Goal: Task Accomplishment & Management: Complete application form

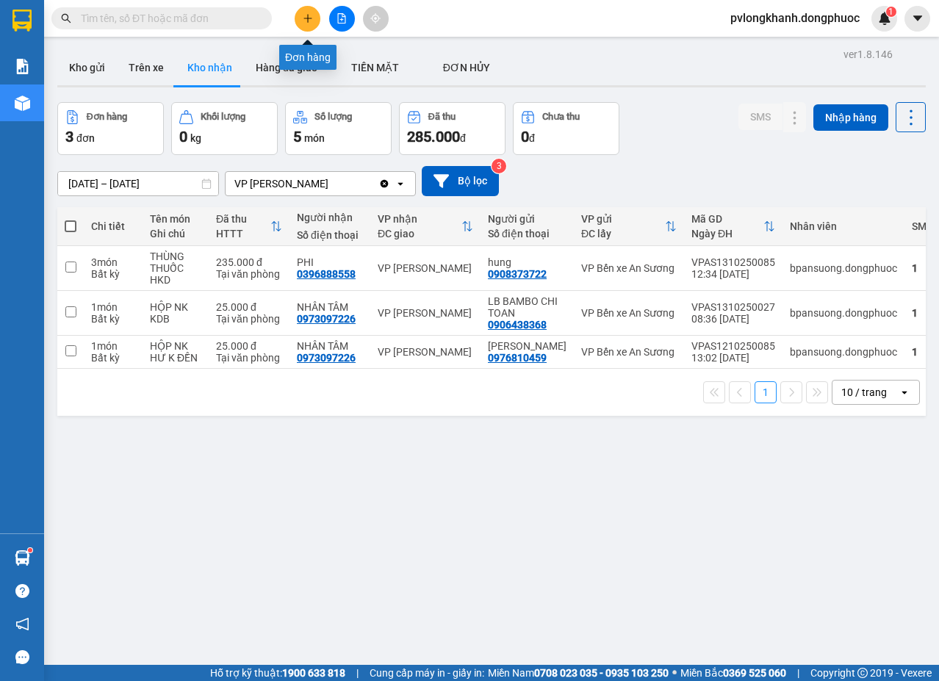
click at [303, 20] on icon "plus" at bounding box center [308, 18] width 10 height 10
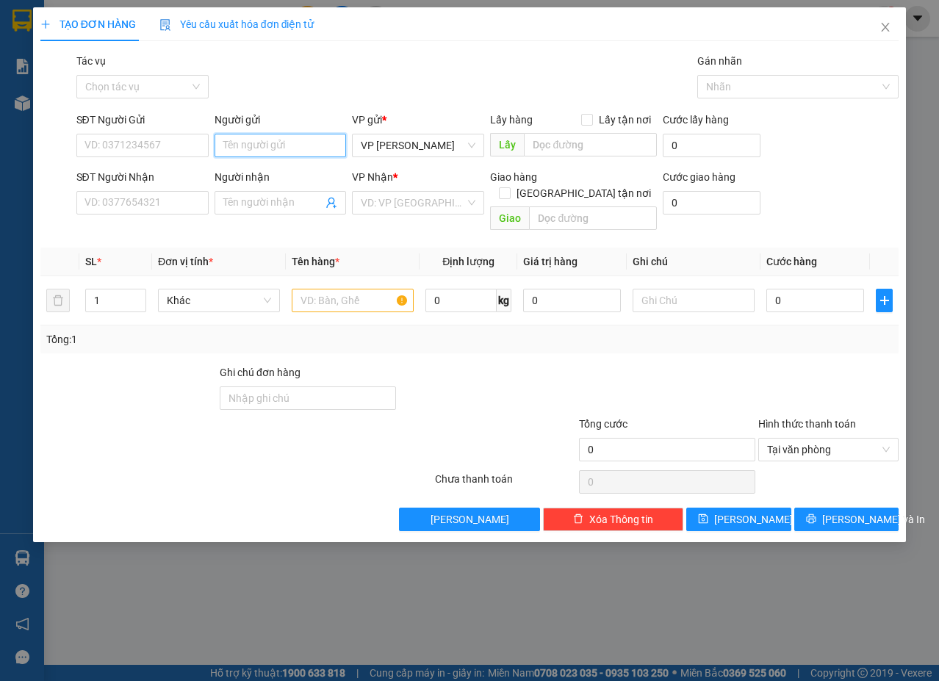
click at [223, 143] on input "Người gửi" at bounding box center [280, 146] width 132 height 24
click at [165, 143] on input "SĐT Người Gửi" at bounding box center [142, 146] width 132 height 24
type input "0774966475"
click at [253, 149] on input "Người gửi" at bounding box center [280, 146] width 132 height 24
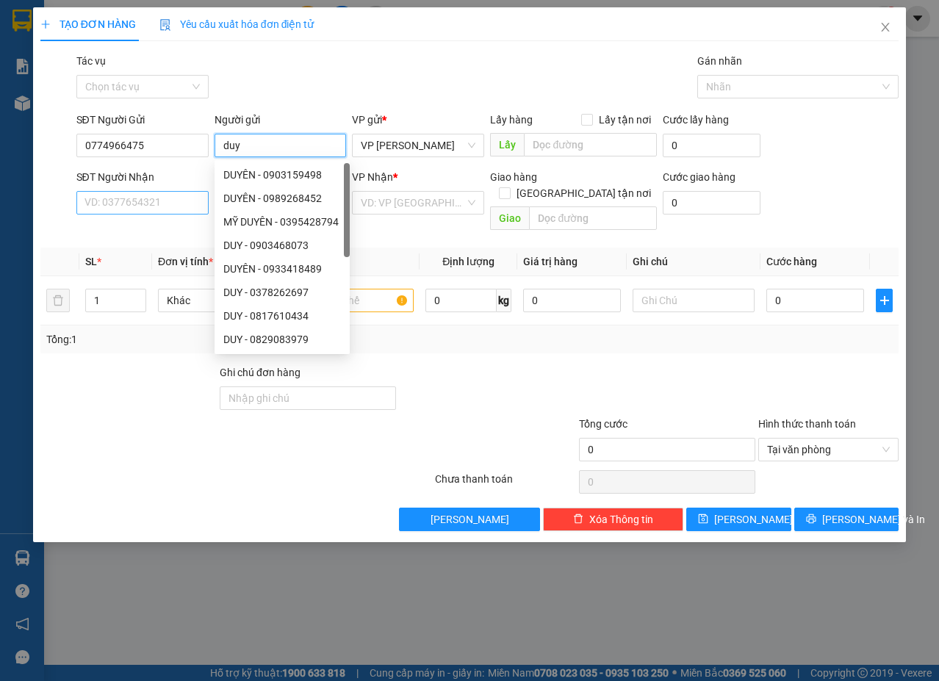
type input "duy"
click at [155, 191] on input "SĐT Người Nhận" at bounding box center [142, 203] width 132 height 24
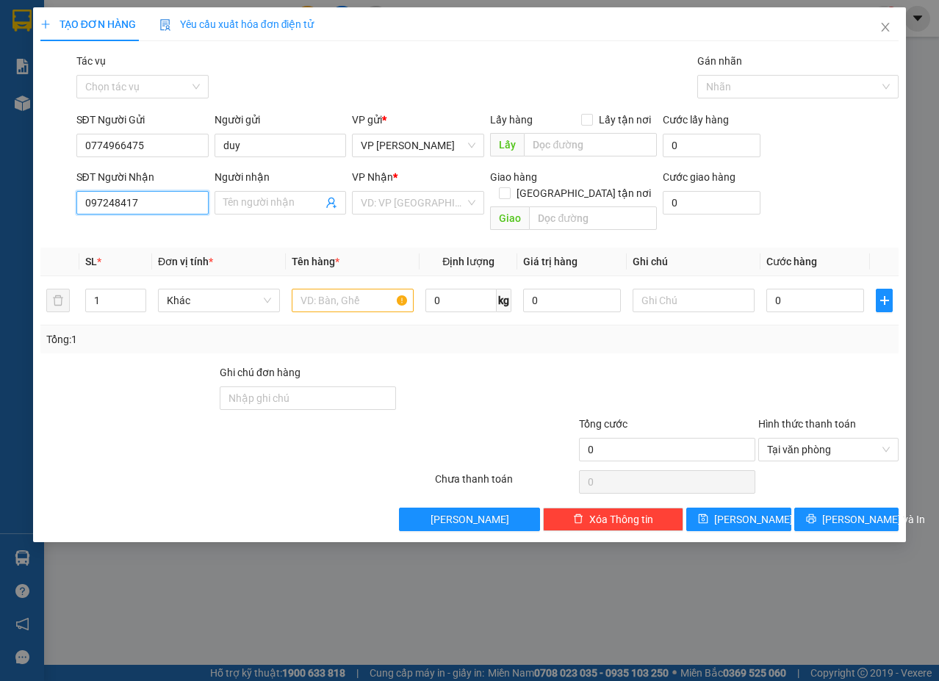
click at [116, 198] on input "097248417" at bounding box center [142, 203] width 132 height 24
type input "0972481417"
click at [261, 201] on input "Người nhận" at bounding box center [273, 203] width 100 height 16
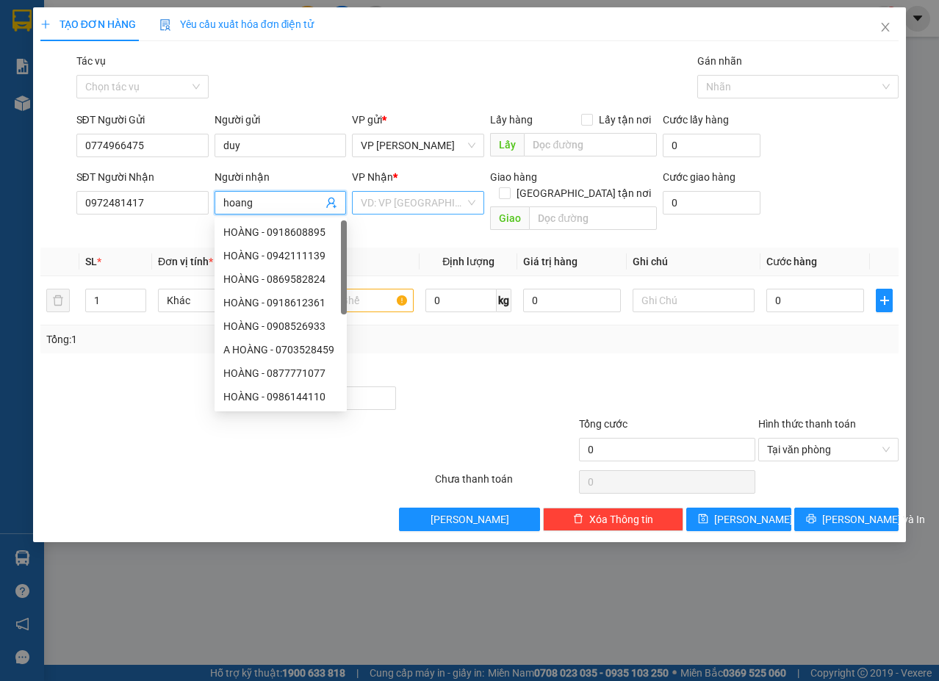
type input "hoang"
click at [427, 201] on input "search" at bounding box center [413, 203] width 104 height 22
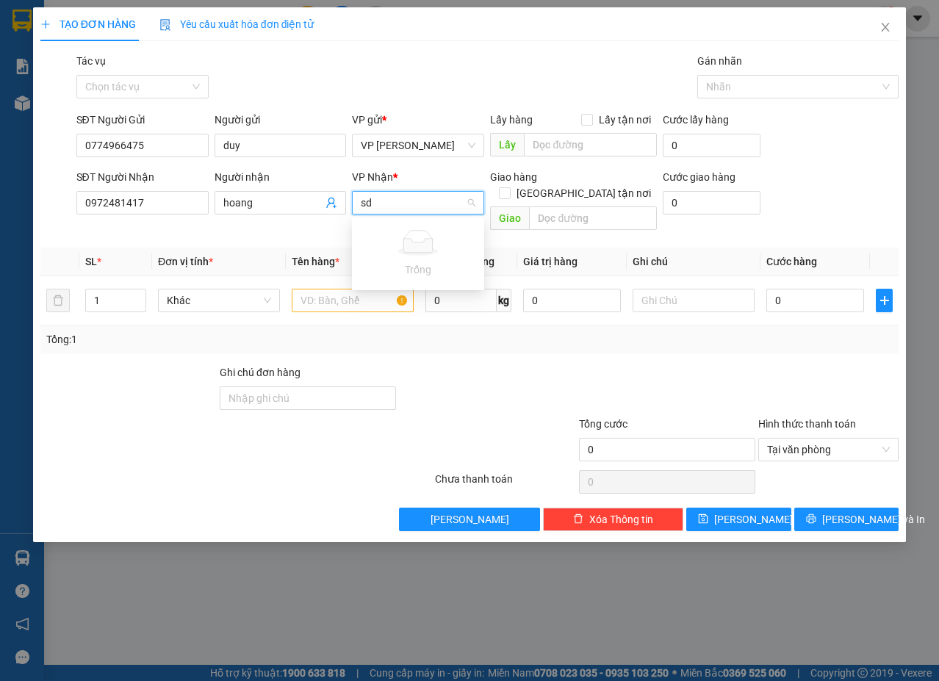
type input "s"
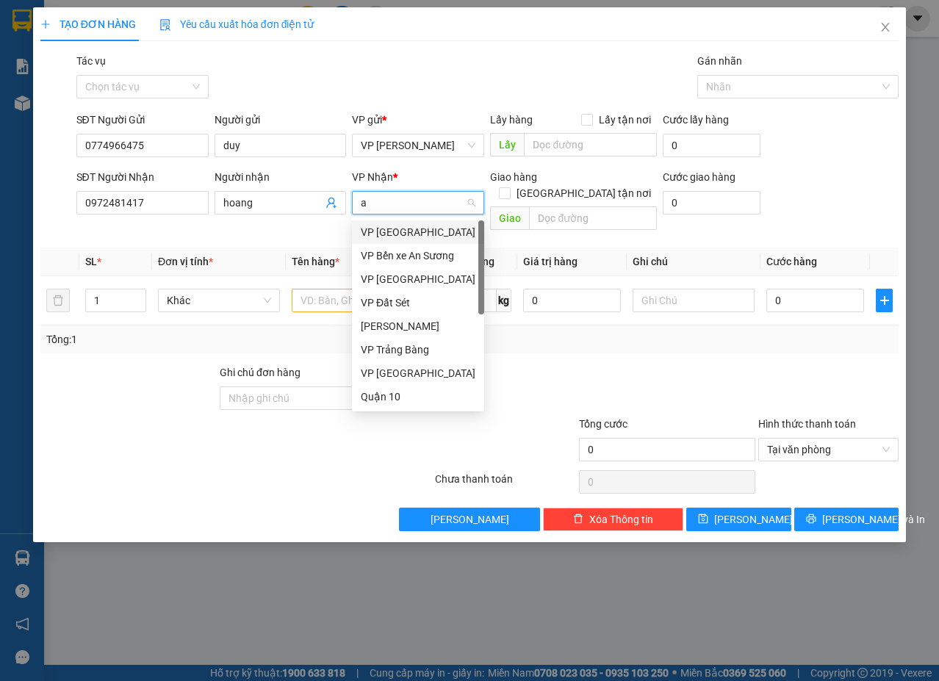
type input "as"
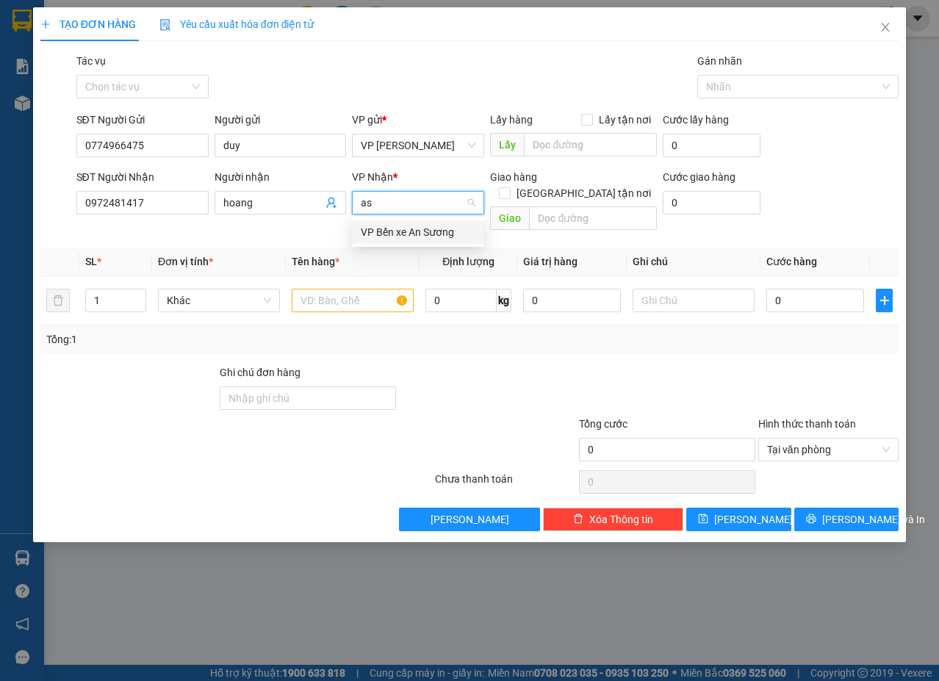
click at [425, 228] on div "VP Bến xe An Sương" at bounding box center [418, 232] width 115 height 16
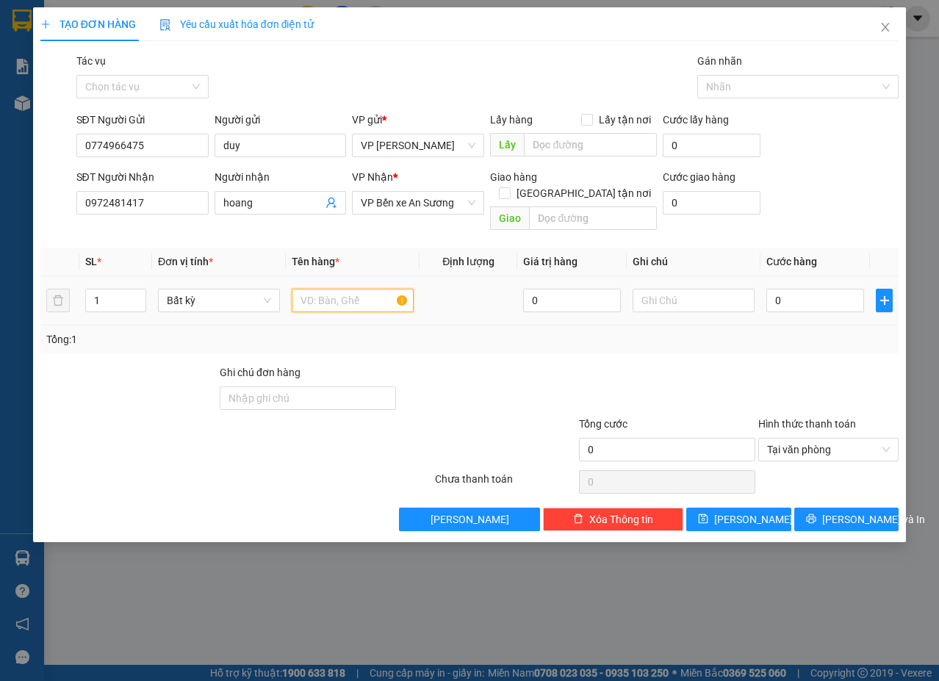
click at [355, 289] on input "text" at bounding box center [353, 301] width 122 height 24
click at [333, 289] on input "thyung tp" at bounding box center [353, 301] width 122 height 24
type input "thung tp"
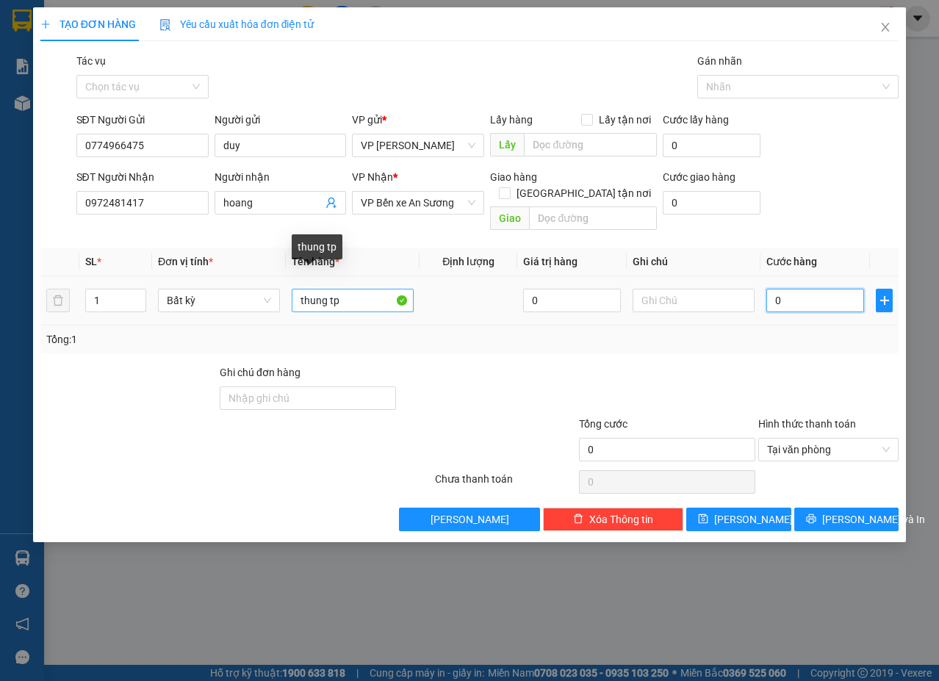
type input "4"
type input "40"
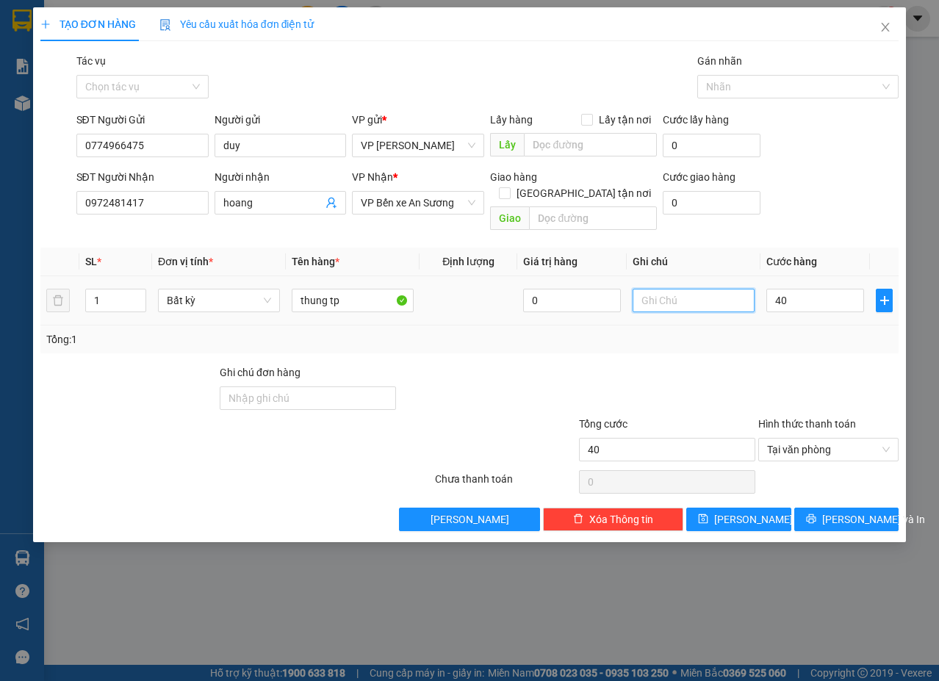
type input "40.000"
click at [657, 289] on input "text" at bounding box center [693, 301] width 122 height 24
type input "kdb"
click at [857, 511] on span "Lưu và In" at bounding box center [873, 519] width 103 height 16
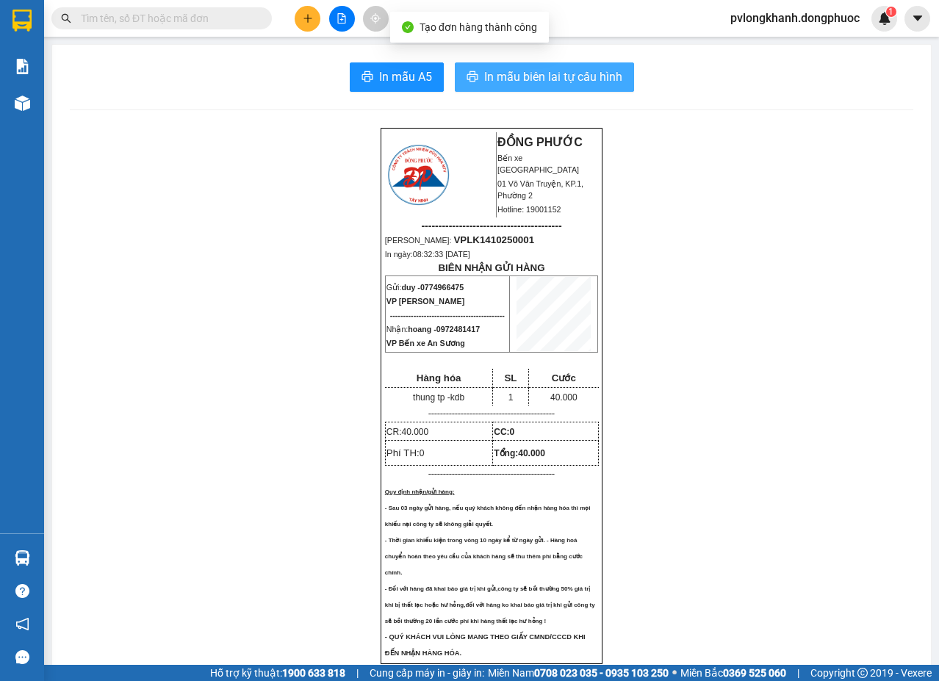
click at [594, 73] on span "In mẫu biên lai tự cấu hình" at bounding box center [553, 77] width 138 height 18
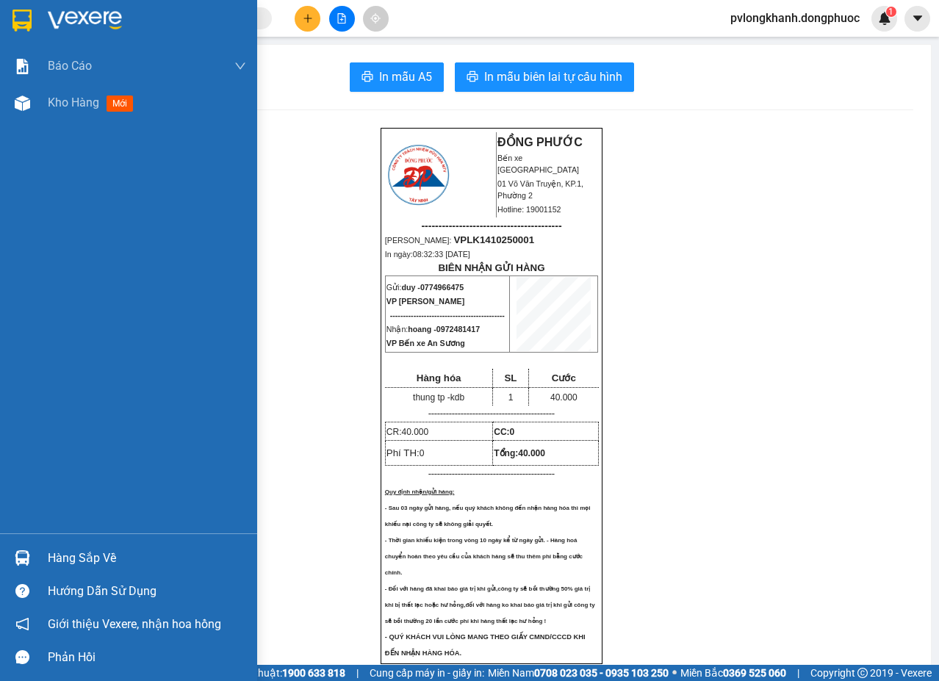
click at [115, 559] on div "Hàng sắp về" at bounding box center [147, 558] width 198 height 22
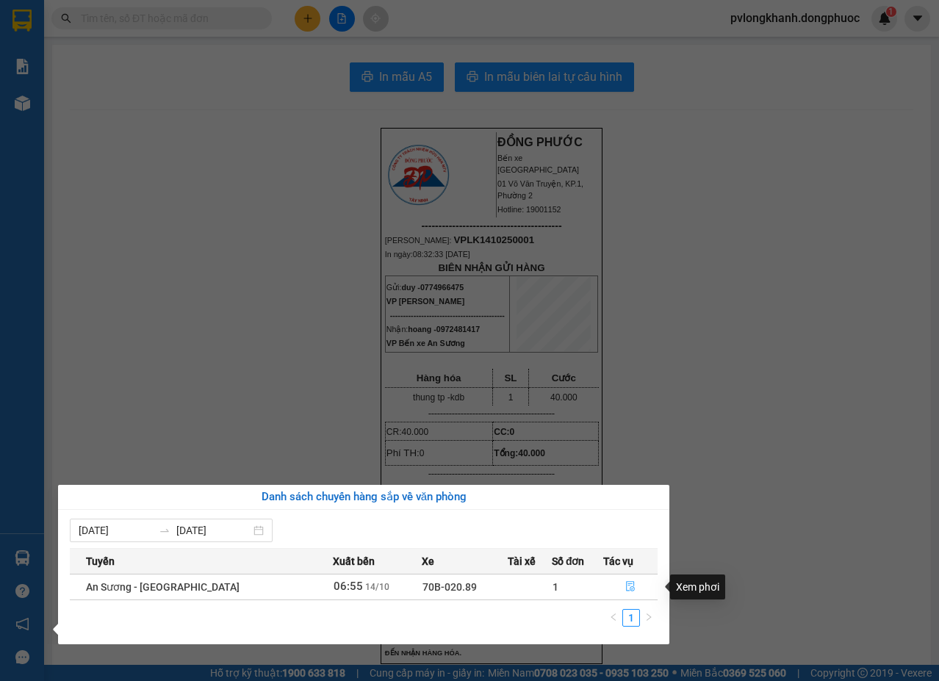
click at [617, 586] on button "button" at bounding box center [630, 587] width 53 height 24
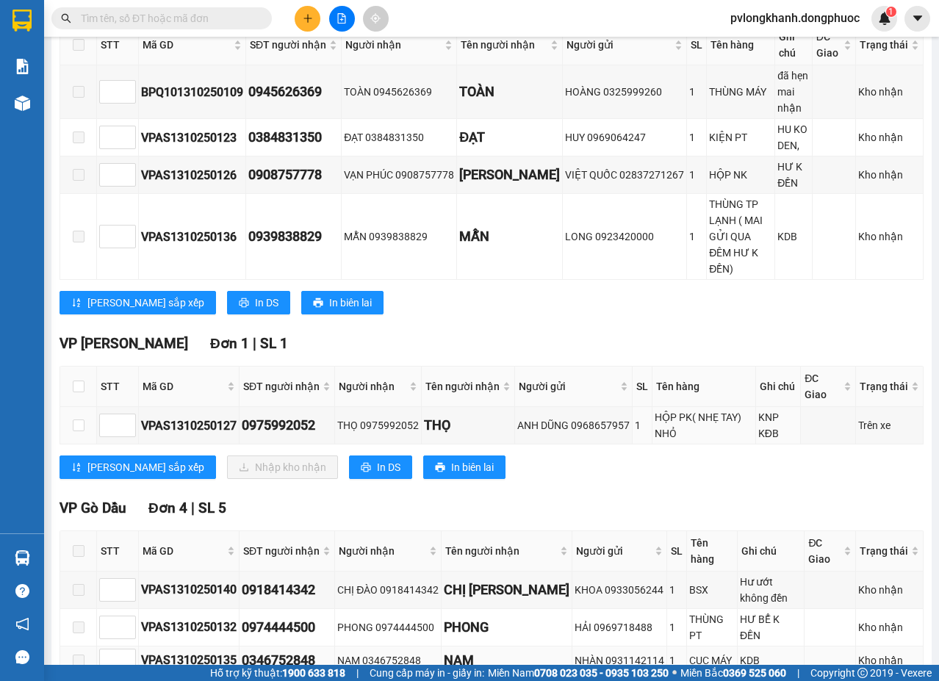
scroll to position [498, 0]
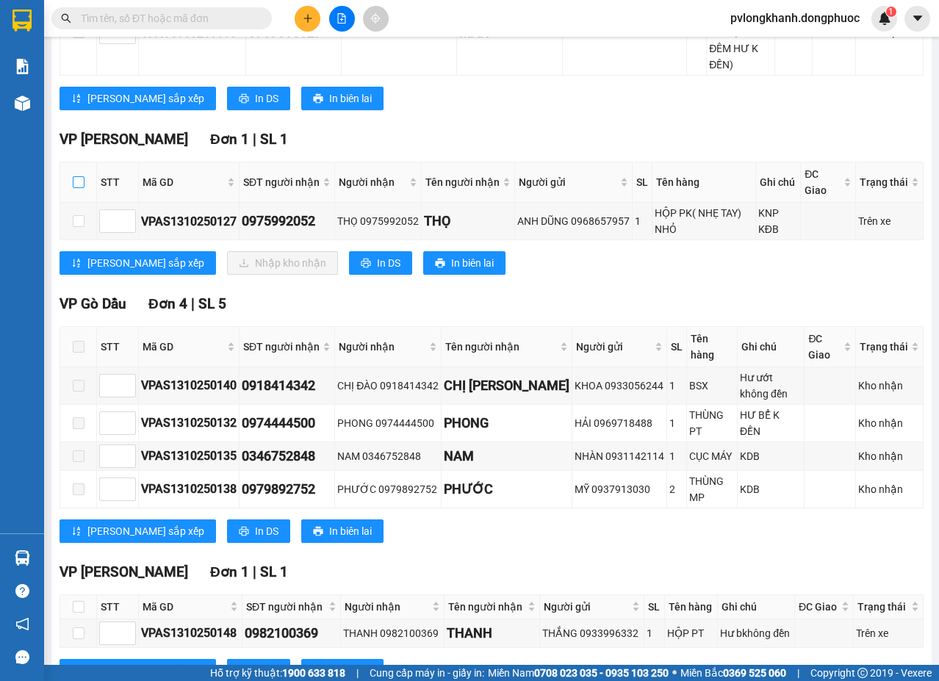
click at [79, 176] on input "checkbox" at bounding box center [79, 182] width 12 height 12
checkbox input "true"
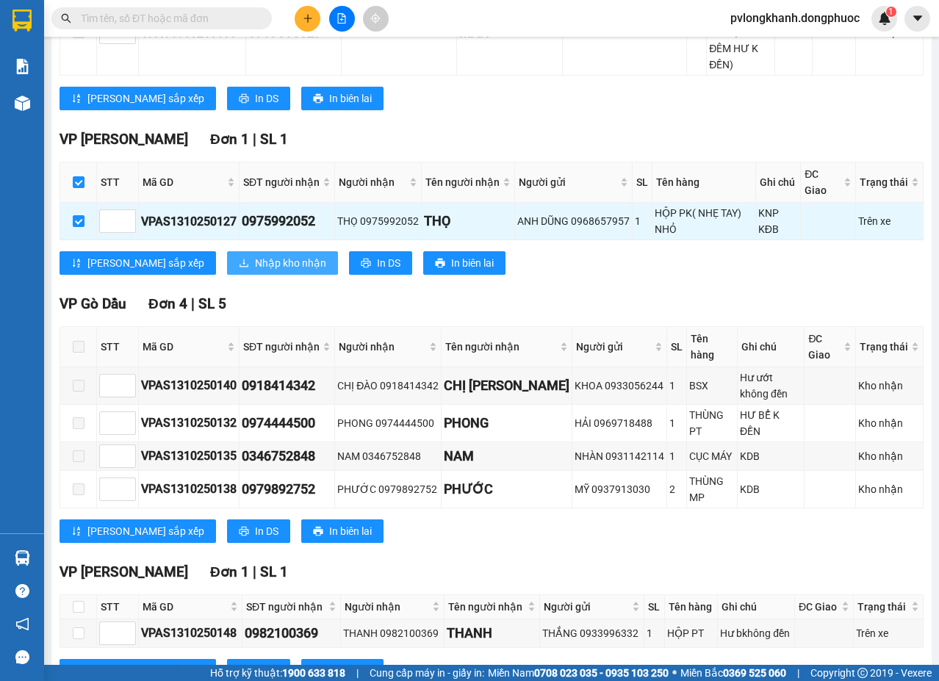
click at [255, 255] on span "Nhập kho nhận" at bounding box center [290, 263] width 71 height 16
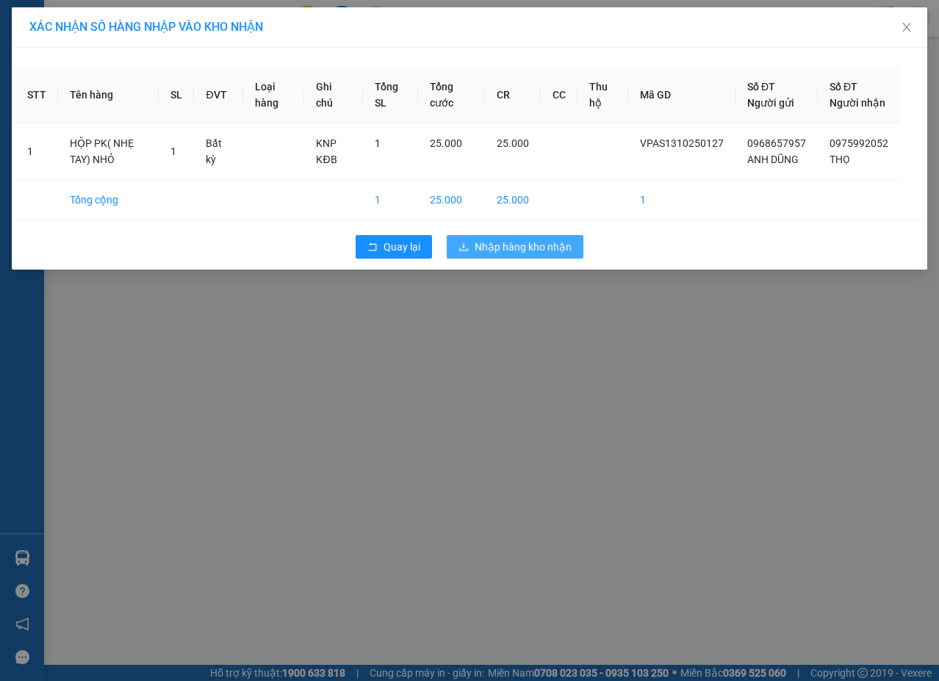
click at [512, 255] on span "Nhập hàng kho nhận" at bounding box center [523, 247] width 97 height 16
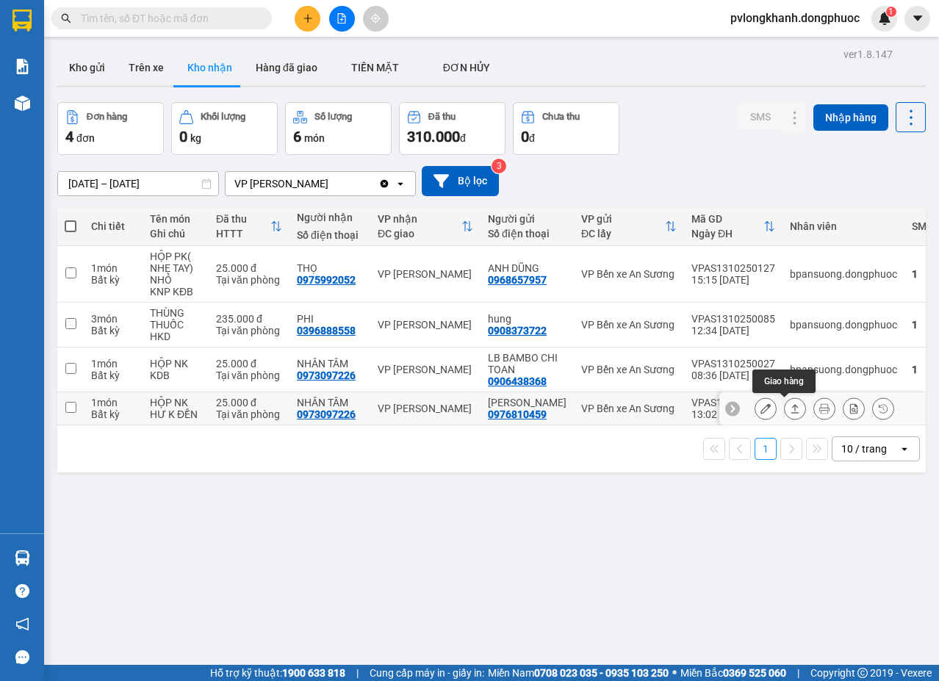
click at [791, 409] on icon at bounding box center [795, 408] width 8 height 9
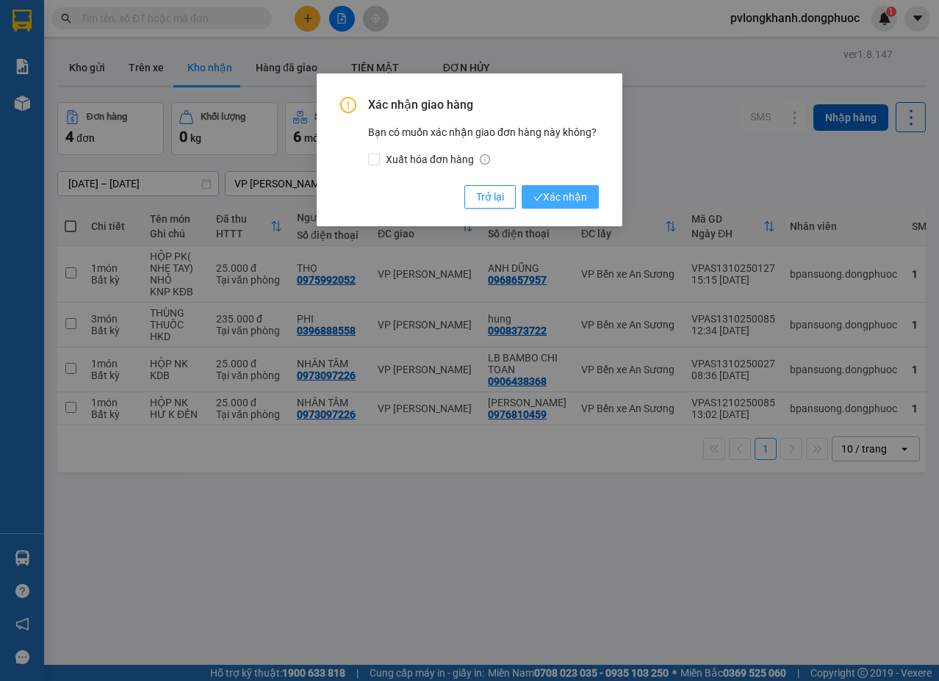
click at [576, 190] on span "Xác nhận" at bounding box center [560, 197] width 54 height 16
